Goal: Entertainment & Leisure: Browse casually

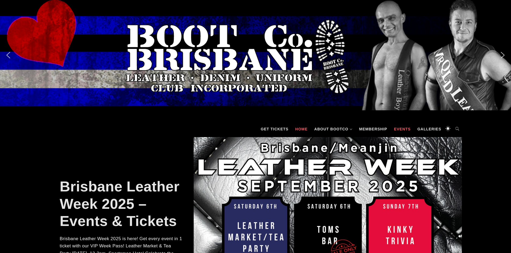
click at [397, 130] on link "Events" at bounding box center [402, 129] width 22 height 16
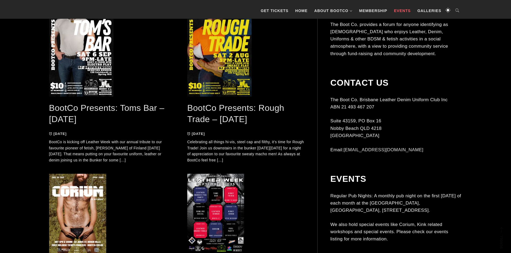
scroll to position [268, 0]
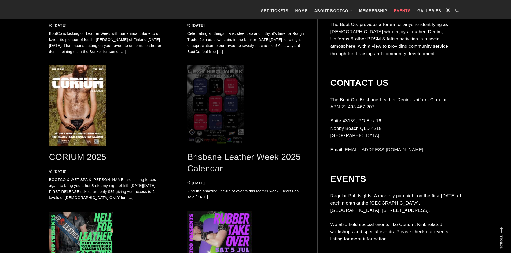
click at [218, 98] on span at bounding box center [245, 105] width 117 height 80
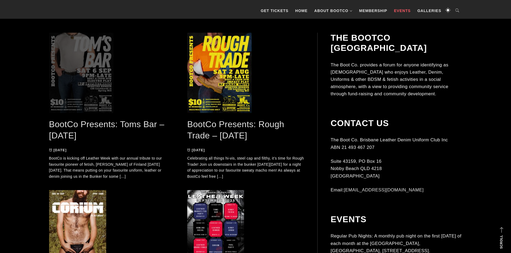
scroll to position [134, 0]
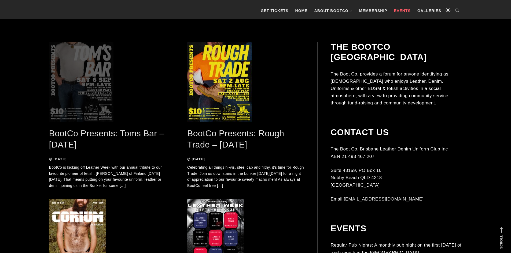
click at [81, 91] on span at bounding box center [107, 82] width 117 height 80
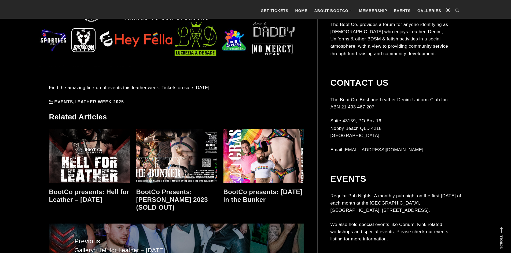
scroll to position [508, 0]
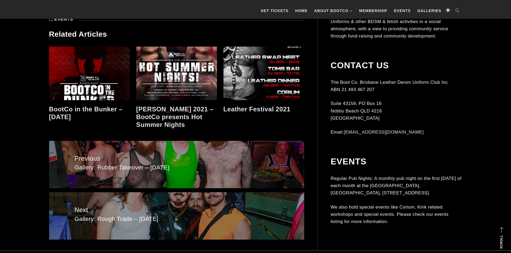
scroll to position [670, 0]
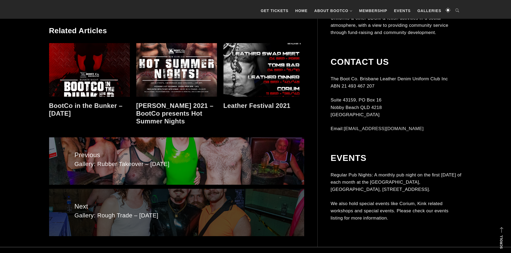
click at [158, 202] on span "Next" at bounding box center [177, 207] width 204 height 10
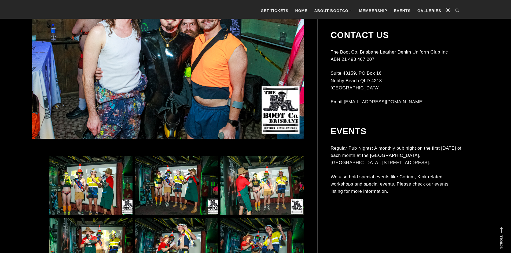
scroll to position [322, 0]
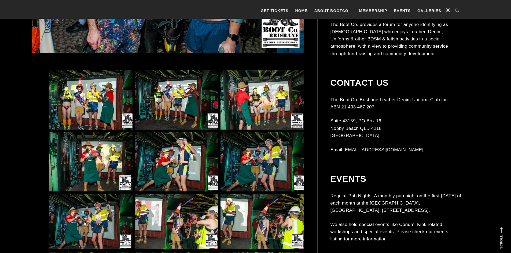
click at [84, 92] on img at bounding box center [90, 100] width 83 height 60
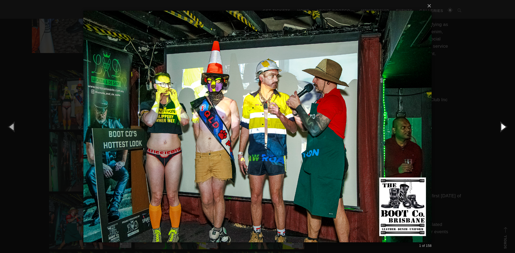
click at [502, 127] on button "button" at bounding box center [503, 126] width 24 height 29
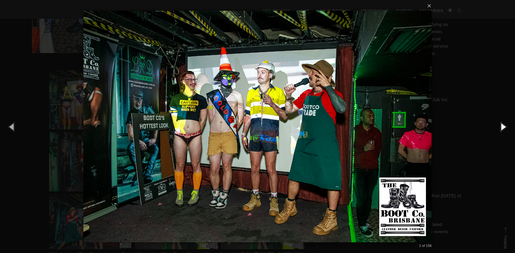
click at [502, 127] on button "button" at bounding box center [503, 126] width 24 height 29
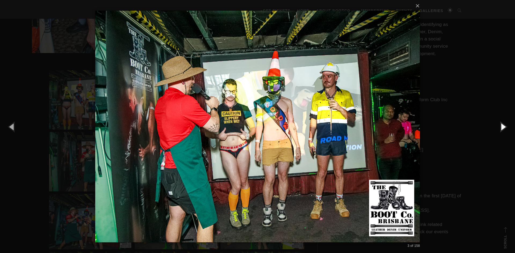
click at [502, 127] on button "button" at bounding box center [503, 126] width 24 height 29
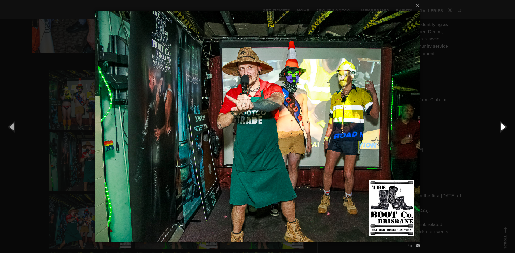
click at [502, 127] on button "button" at bounding box center [503, 126] width 24 height 29
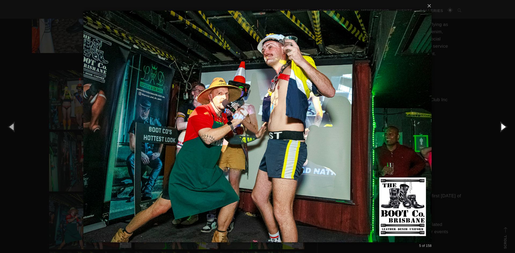
click at [502, 127] on button "button" at bounding box center [503, 126] width 24 height 29
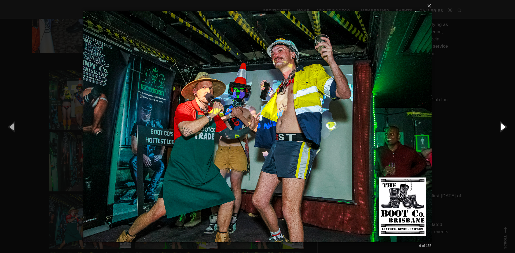
click at [502, 127] on button "button" at bounding box center [503, 126] width 24 height 29
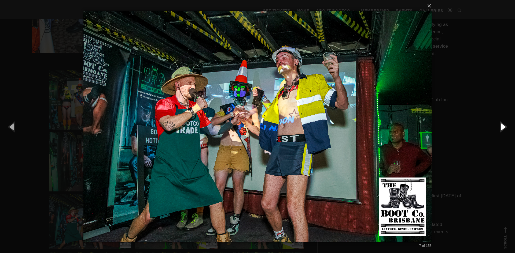
click at [502, 127] on button "button" at bounding box center [503, 126] width 24 height 29
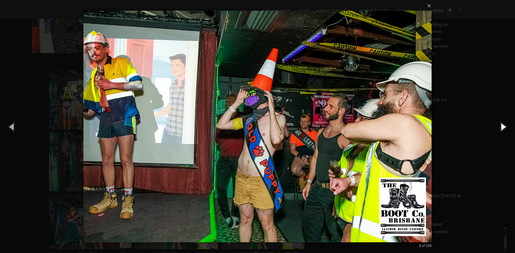
click at [502, 127] on button "button" at bounding box center [503, 126] width 24 height 29
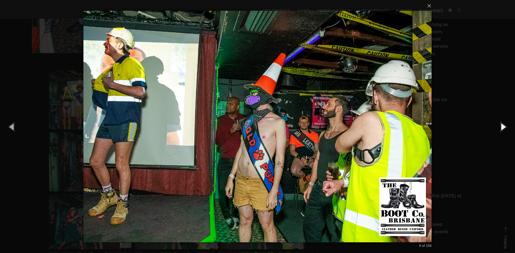
click at [502, 127] on button "button" at bounding box center [503, 126] width 24 height 29
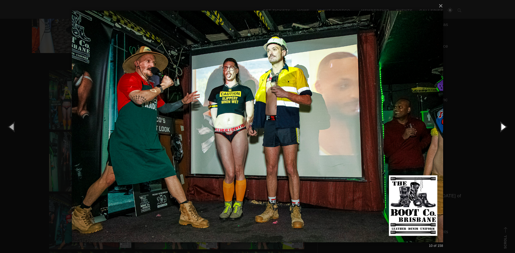
click at [502, 127] on button "button" at bounding box center [503, 126] width 24 height 29
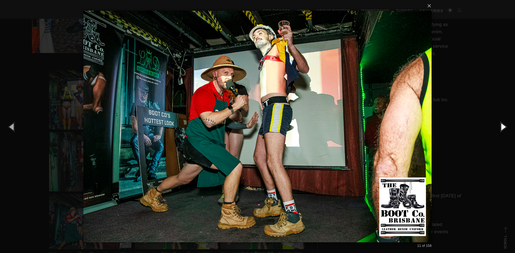
click at [502, 127] on button "button" at bounding box center [503, 126] width 24 height 29
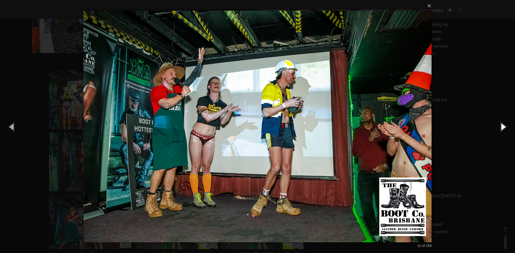
click at [502, 127] on button "button" at bounding box center [503, 126] width 24 height 29
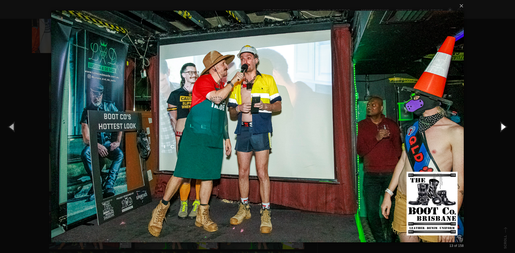
click at [502, 127] on button "button" at bounding box center [503, 126] width 24 height 29
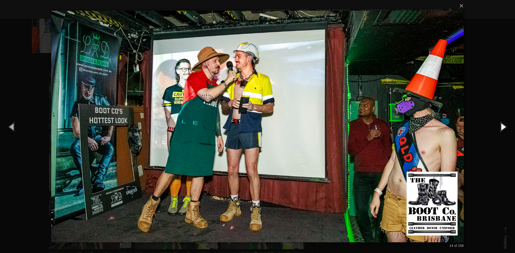
click at [502, 127] on button "button" at bounding box center [503, 126] width 24 height 29
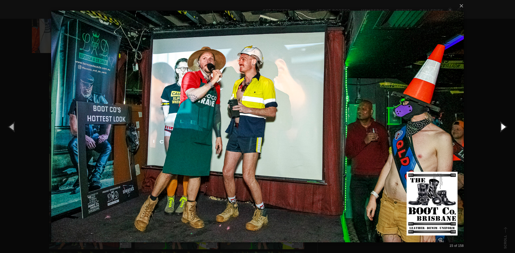
click at [502, 127] on button "button" at bounding box center [503, 126] width 24 height 29
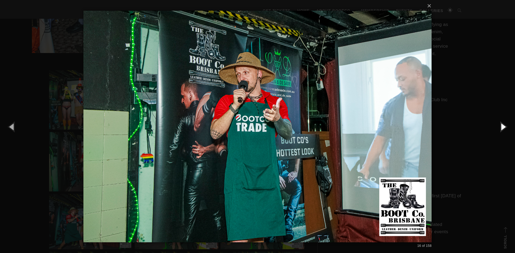
click at [502, 127] on button "button" at bounding box center [503, 126] width 24 height 29
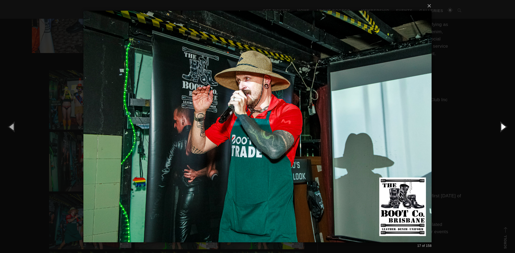
click at [502, 127] on button "button" at bounding box center [503, 126] width 24 height 29
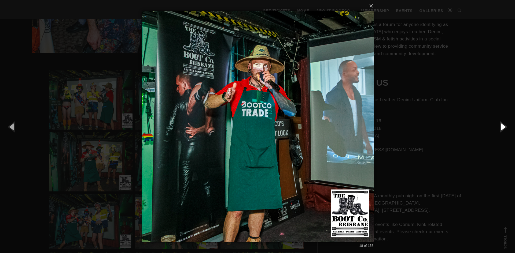
click at [502, 127] on button "button" at bounding box center [503, 126] width 24 height 29
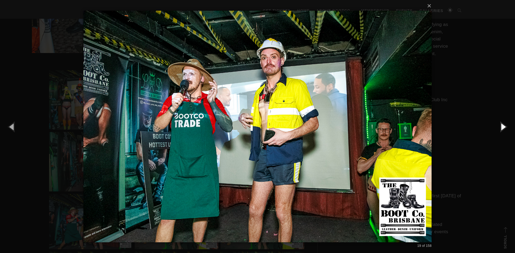
click at [502, 127] on button "button" at bounding box center [503, 126] width 24 height 29
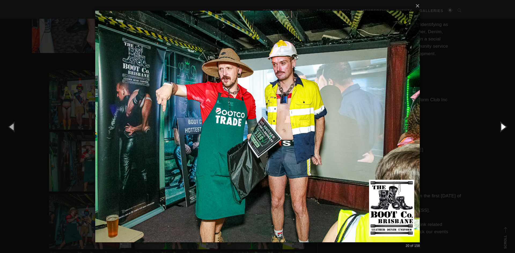
click at [502, 127] on button "button" at bounding box center [503, 126] width 24 height 29
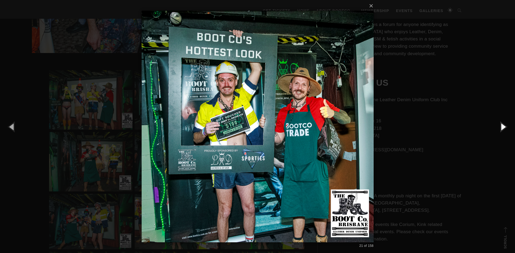
click at [502, 127] on button "button" at bounding box center [503, 126] width 24 height 29
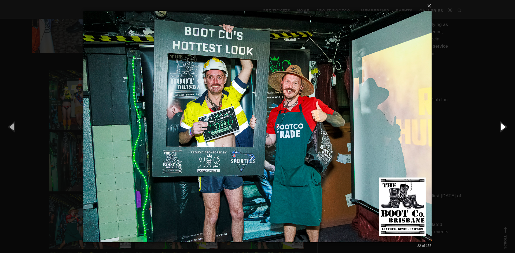
click at [502, 127] on button "button" at bounding box center [503, 126] width 24 height 29
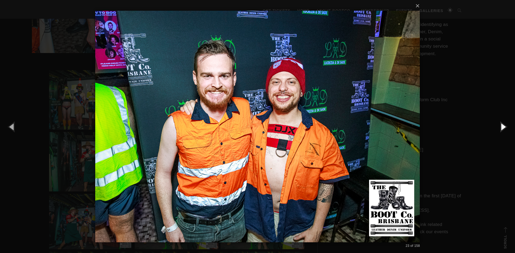
click at [502, 127] on button "button" at bounding box center [503, 126] width 24 height 29
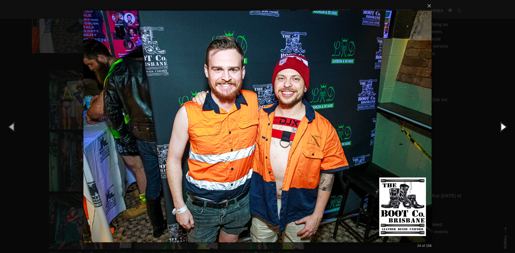
click at [502, 127] on button "button" at bounding box center [503, 126] width 24 height 29
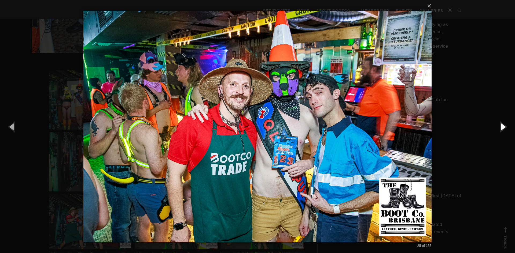
click at [502, 127] on button "button" at bounding box center [503, 126] width 24 height 29
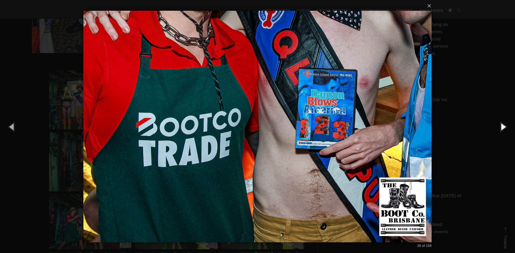
click at [502, 127] on button "button" at bounding box center [503, 126] width 24 height 29
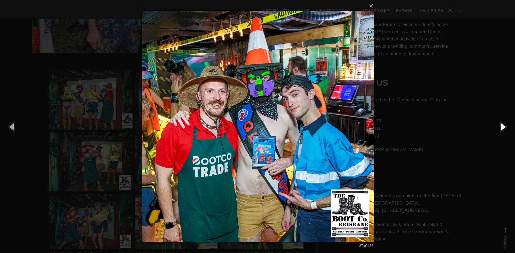
click at [502, 127] on button "button" at bounding box center [503, 126] width 24 height 29
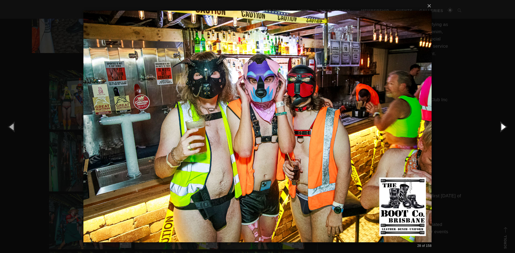
click at [502, 127] on button "button" at bounding box center [503, 126] width 24 height 29
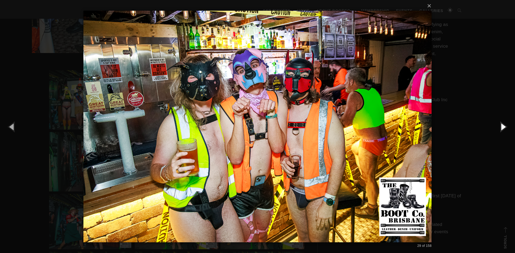
click at [502, 127] on button "button" at bounding box center [503, 126] width 24 height 29
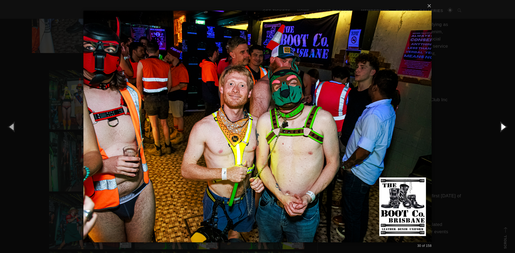
click at [502, 127] on button "button" at bounding box center [503, 126] width 24 height 29
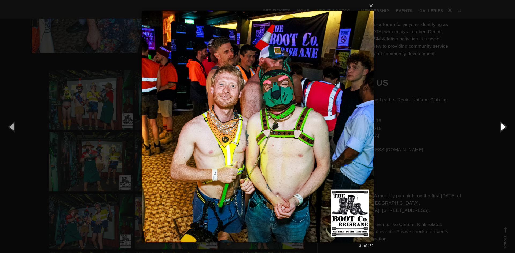
click at [502, 127] on button "button" at bounding box center [503, 126] width 24 height 29
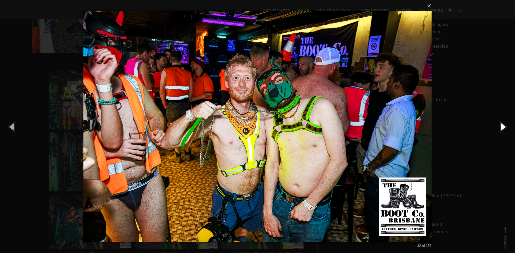
click at [502, 127] on button "button" at bounding box center [503, 126] width 24 height 29
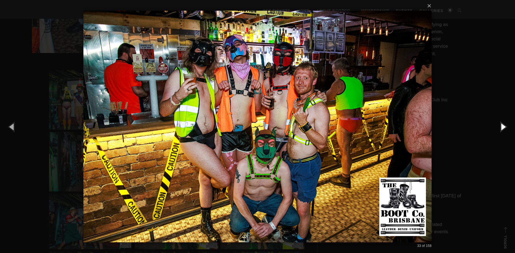
click at [502, 127] on button "button" at bounding box center [503, 126] width 24 height 29
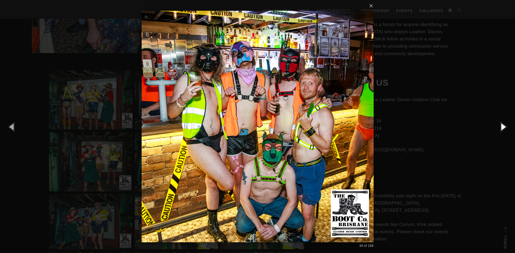
click at [502, 127] on button "button" at bounding box center [503, 126] width 24 height 29
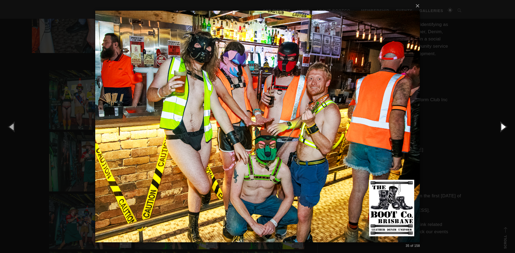
click at [502, 127] on button "button" at bounding box center [503, 126] width 24 height 29
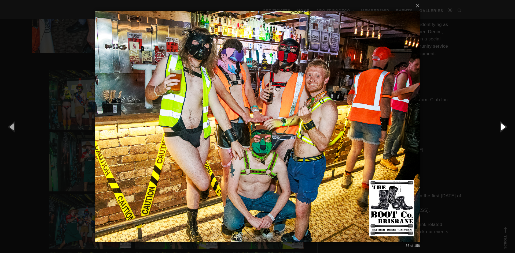
click at [502, 127] on button "button" at bounding box center [503, 126] width 24 height 29
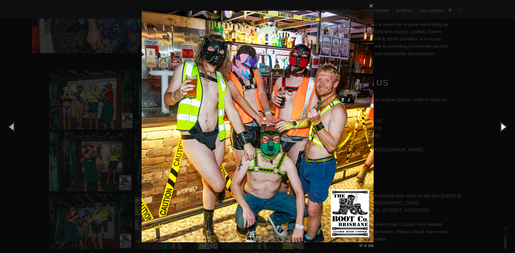
click at [502, 127] on button "button" at bounding box center [503, 126] width 24 height 29
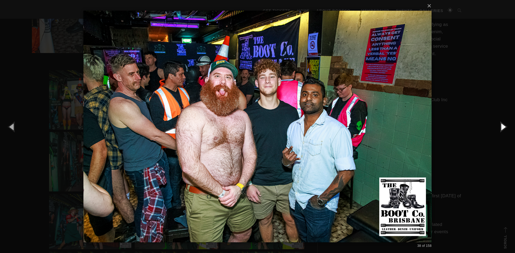
click at [502, 127] on button "button" at bounding box center [503, 126] width 24 height 29
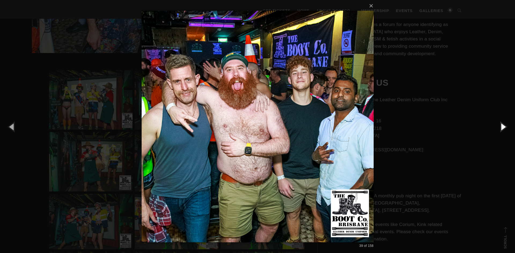
click at [502, 127] on button "button" at bounding box center [503, 126] width 24 height 29
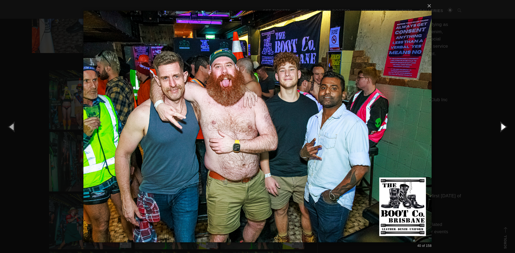
click at [502, 127] on button "button" at bounding box center [503, 126] width 24 height 29
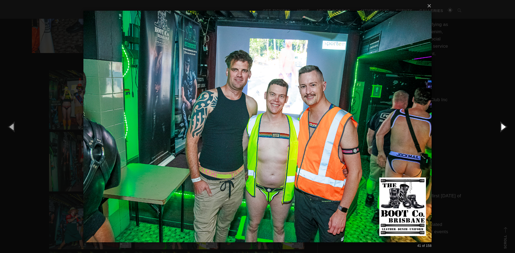
click at [501, 127] on button "button" at bounding box center [503, 126] width 24 height 29
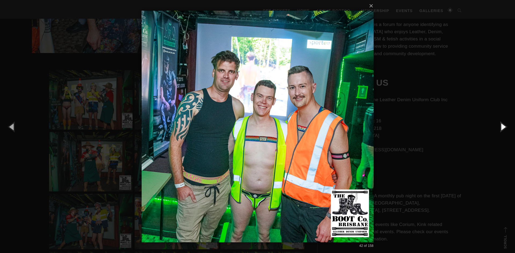
click at [501, 127] on button "button" at bounding box center [503, 126] width 24 height 29
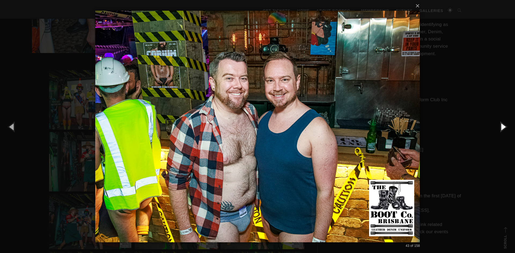
click at [501, 127] on button "button" at bounding box center [503, 126] width 24 height 29
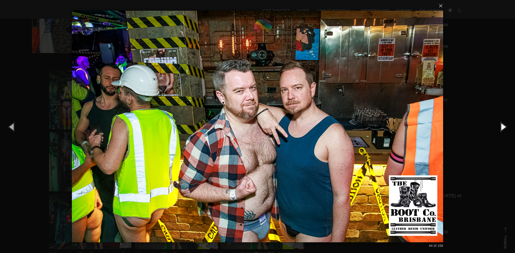
click at [501, 127] on button "button" at bounding box center [503, 126] width 24 height 29
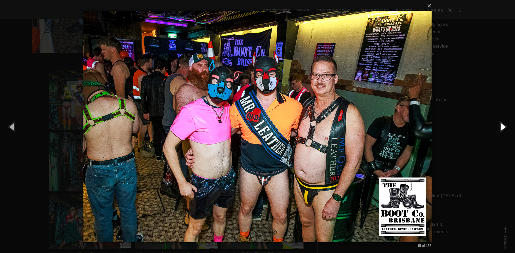
click at [501, 127] on button "button" at bounding box center [503, 126] width 24 height 29
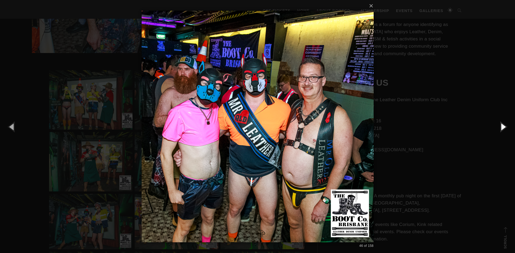
click at [501, 127] on button "button" at bounding box center [503, 126] width 24 height 29
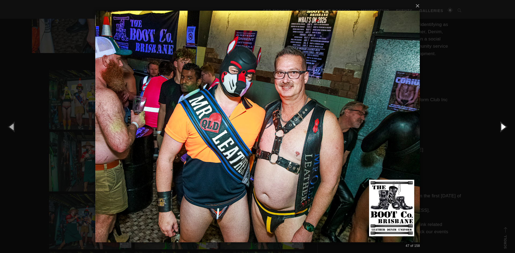
click at [501, 127] on button "button" at bounding box center [503, 126] width 24 height 29
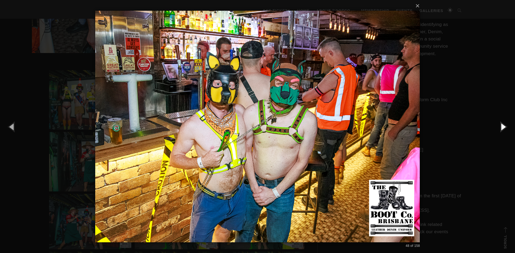
click at [501, 127] on button "button" at bounding box center [503, 126] width 24 height 29
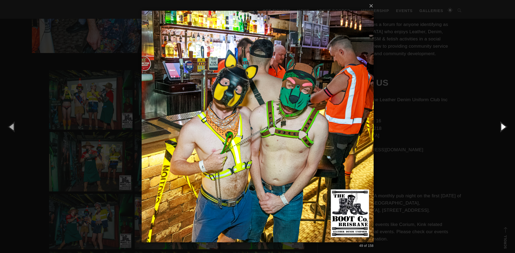
click at [501, 127] on button "button" at bounding box center [503, 126] width 24 height 29
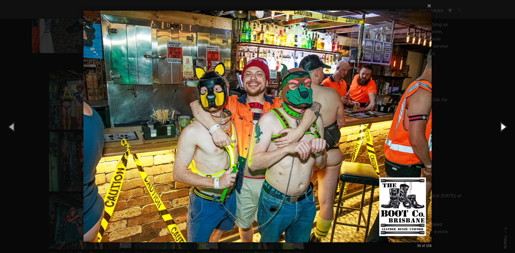
click at [501, 127] on button "button" at bounding box center [503, 126] width 24 height 29
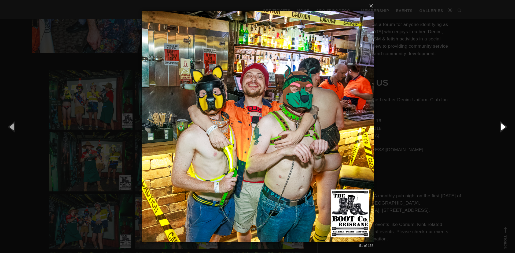
click at [501, 127] on button "button" at bounding box center [503, 126] width 24 height 29
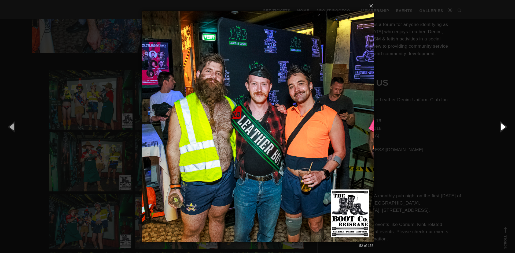
click at [501, 127] on button "button" at bounding box center [503, 126] width 24 height 29
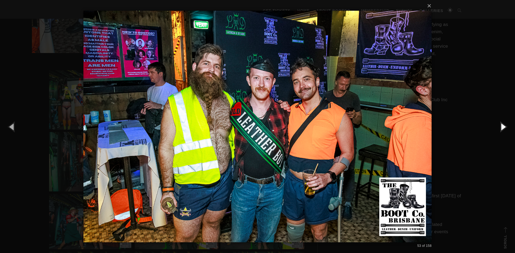
click at [501, 127] on button "button" at bounding box center [503, 126] width 24 height 29
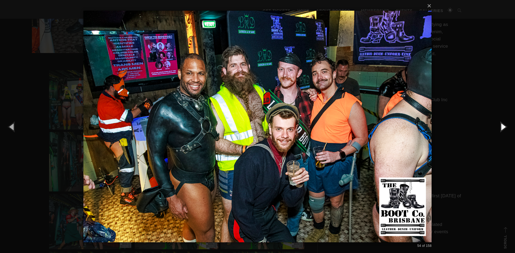
click at [501, 127] on button "button" at bounding box center [503, 126] width 24 height 29
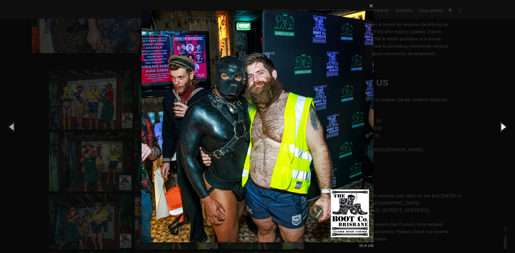
click at [501, 127] on button "button" at bounding box center [503, 126] width 24 height 29
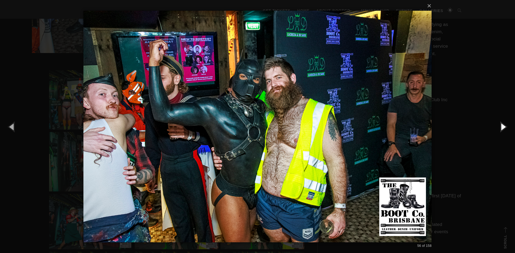
click at [501, 127] on button "button" at bounding box center [503, 126] width 24 height 29
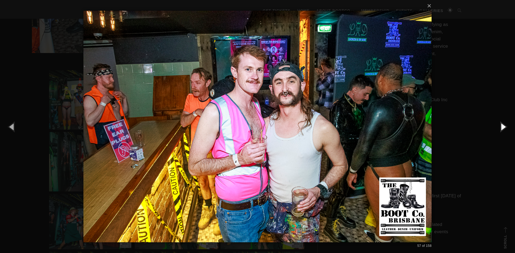
click at [501, 127] on button "button" at bounding box center [503, 126] width 24 height 29
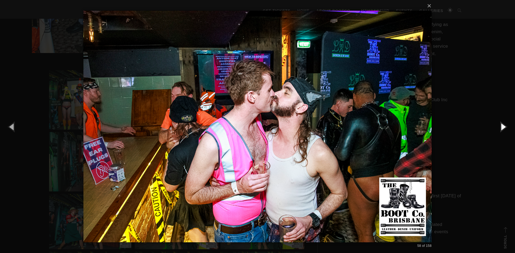
click at [501, 127] on button "button" at bounding box center [503, 126] width 24 height 29
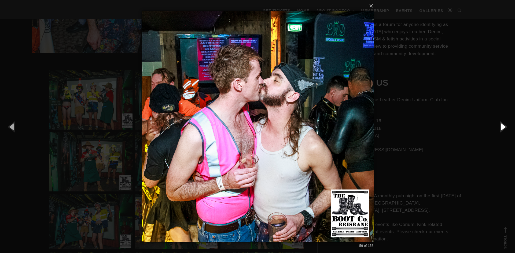
click at [501, 127] on button "button" at bounding box center [503, 126] width 24 height 29
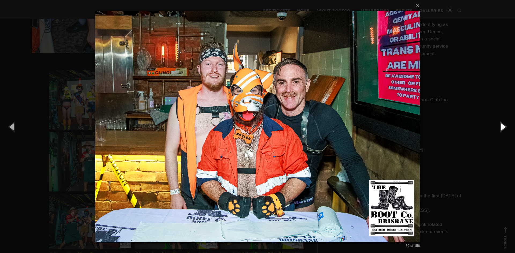
click at [501, 127] on button "button" at bounding box center [503, 126] width 24 height 29
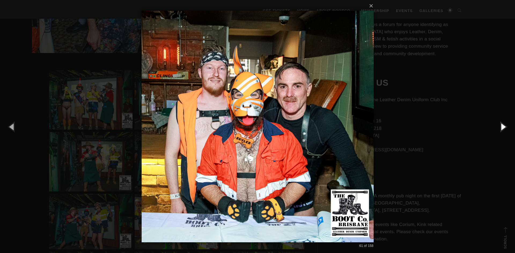
click at [501, 127] on button "button" at bounding box center [503, 126] width 24 height 29
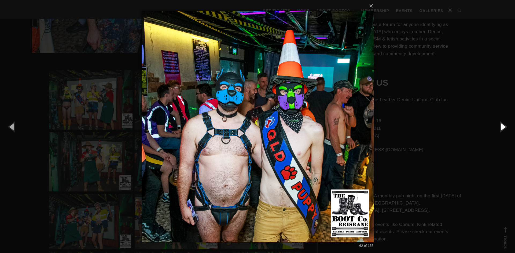
click at [501, 127] on button "button" at bounding box center [503, 126] width 24 height 29
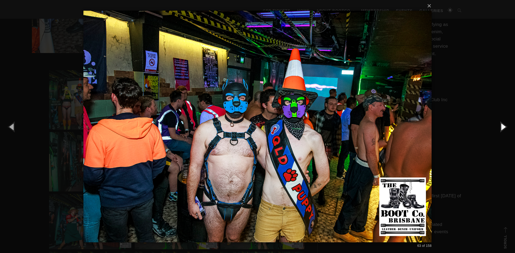
click at [501, 127] on button "button" at bounding box center [503, 126] width 24 height 29
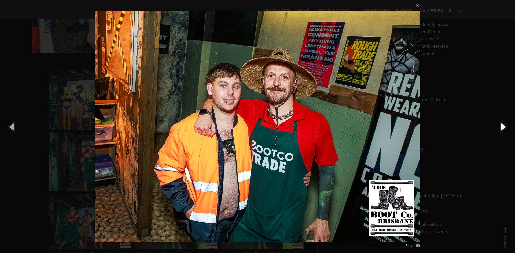
click at [501, 127] on button "button" at bounding box center [503, 126] width 24 height 29
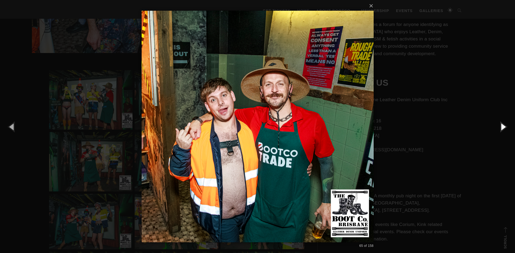
click at [501, 127] on button "button" at bounding box center [503, 126] width 24 height 29
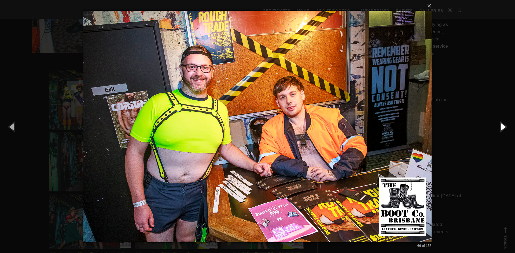
click at [501, 127] on button "button" at bounding box center [503, 126] width 24 height 29
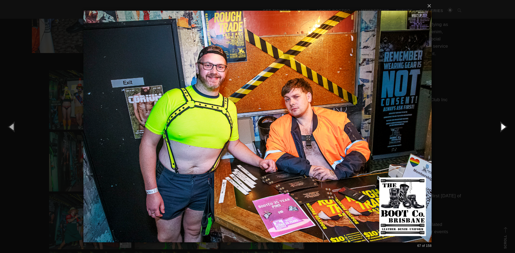
click at [501, 127] on button "button" at bounding box center [503, 126] width 24 height 29
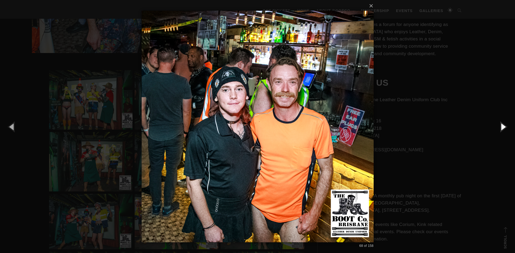
click at [501, 127] on button "button" at bounding box center [503, 126] width 24 height 29
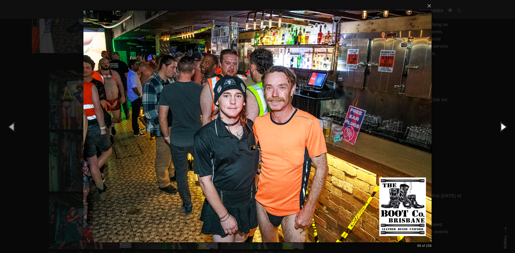
click at [501, 127] on button "button" at bounding box center [503, 126] width 24 height 29
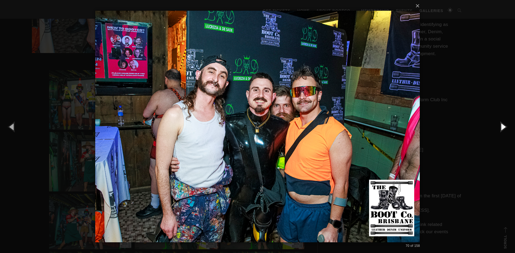
click at [501, 127] on button "button" at bounding box center [503, 126] width 24 height 29
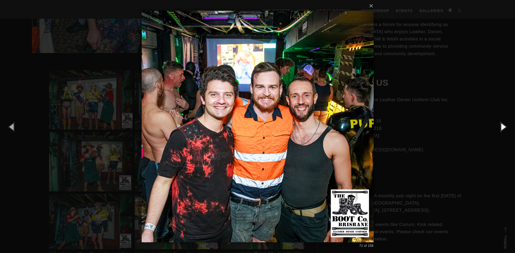
click at [501, 127] on button "button" at bounding box center [503, 126] width 24 height 29
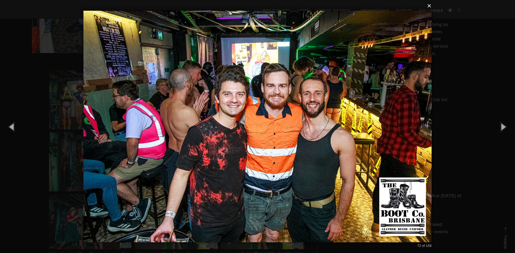
click at [430, 7] on button "×" at bounding box center [259, 6] width 348 height 12
